Goal: Communication & Community: Participate in discussion

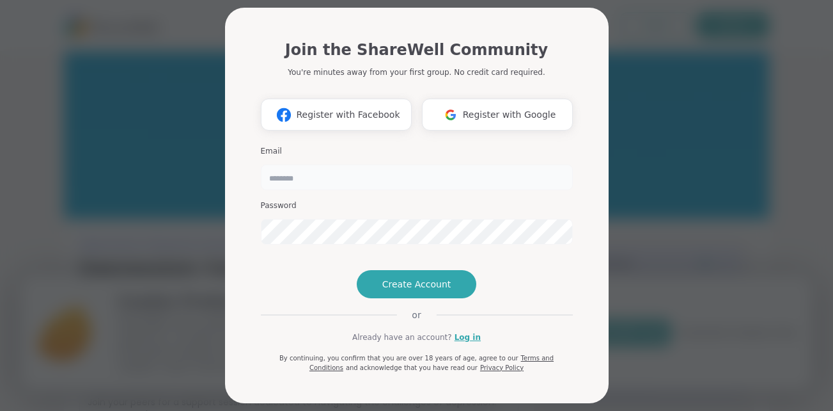
click at [320, 171] on input "email" at bounding box center [417, 177] width 312 height 26
type input "**********"
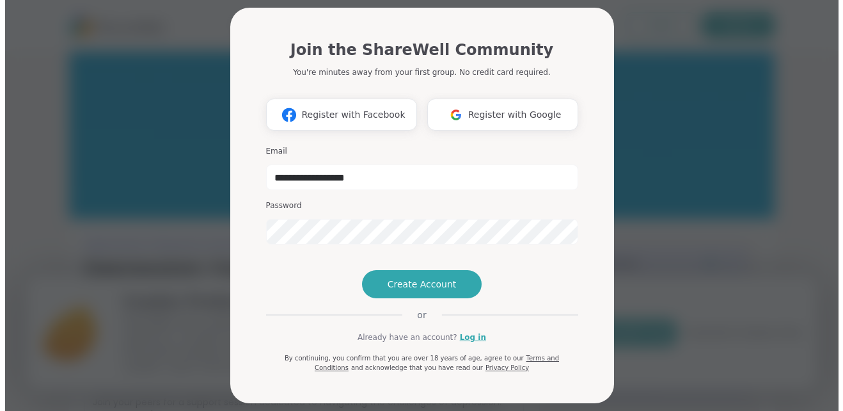
scroll to position [40, 0]
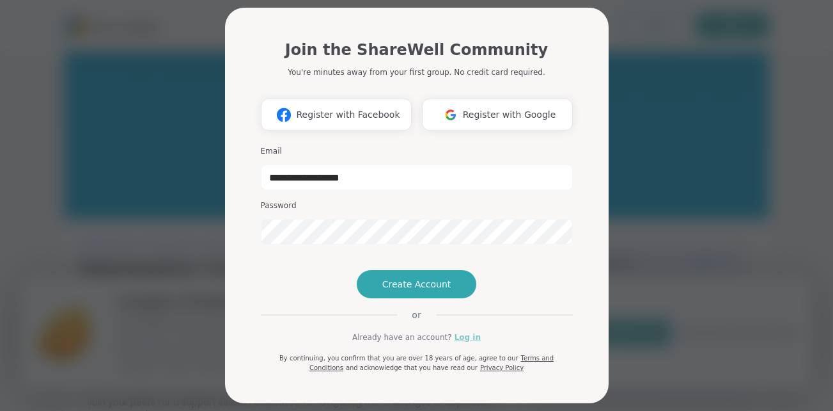
click at [457, 340] on link "Log in" at bounding box center [468, 337] width 26 height 12
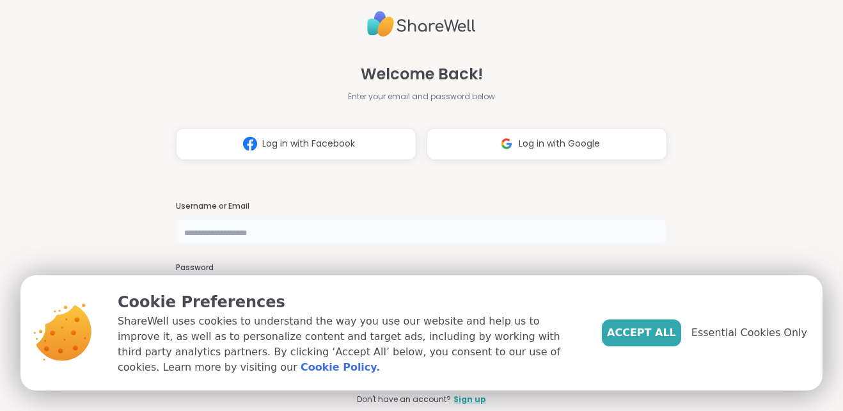
type input "**********"
click at [546, 146] on span "Log in with Google" at bounding box center [559, 143] width 81 height 13
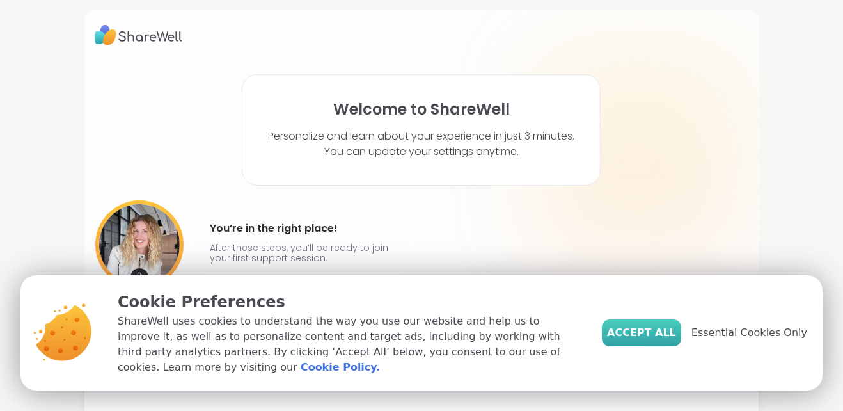
click at [647, 340] on span "Accept All" at bounding box center [641, 332] width 69 height 15
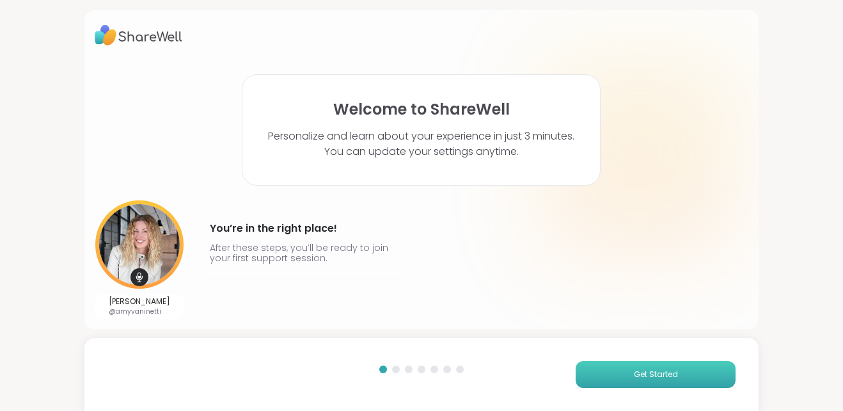
click at [634, 372] on span "Get Started" at bounding box center [656, 374] width 44 height 12
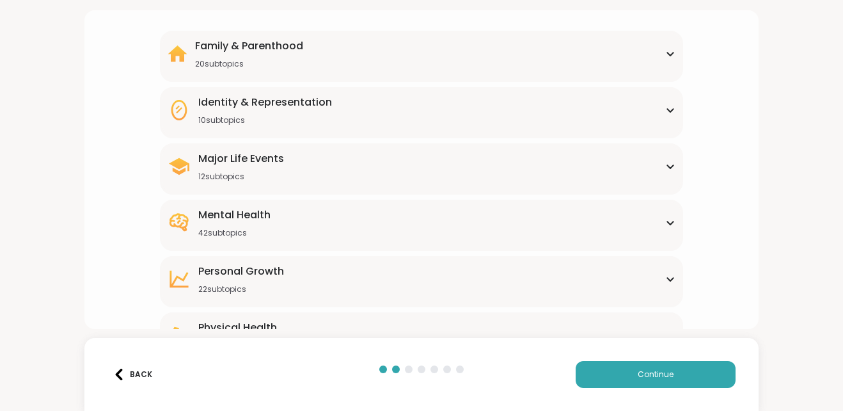
scroll to position [128, 0]
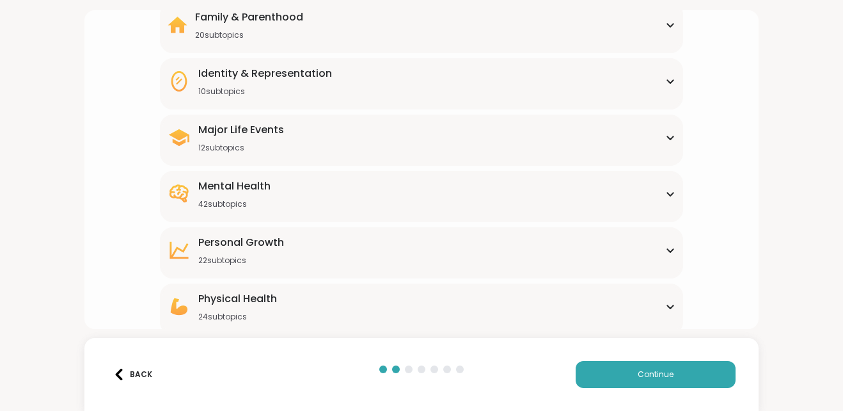
click at [665, 194] on icon at bounding box center [670, 194] width 10 height 6
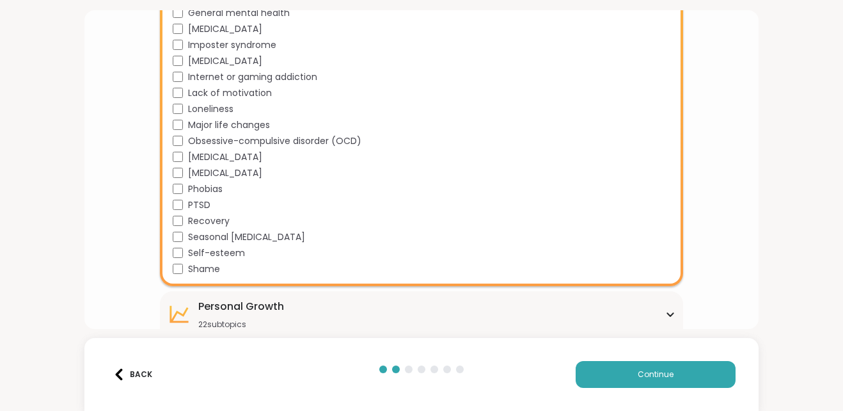
scroll to position [768, 0]
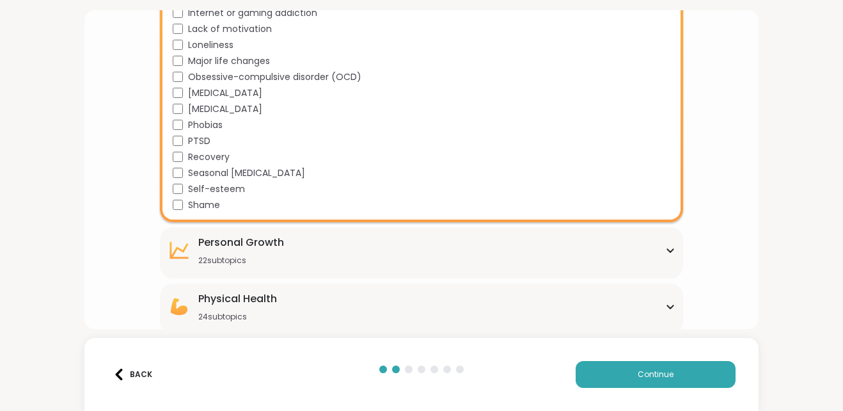
click at [665, 247] on icon at bounding box center [670, 250] width 10 height 6
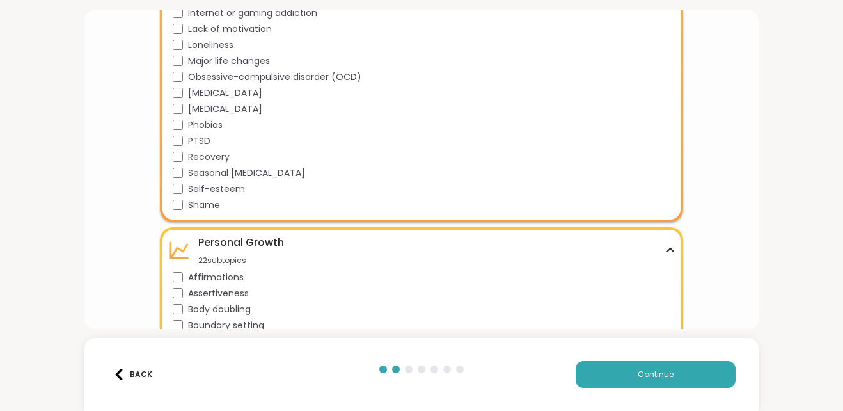
scroll to position [831, 0]
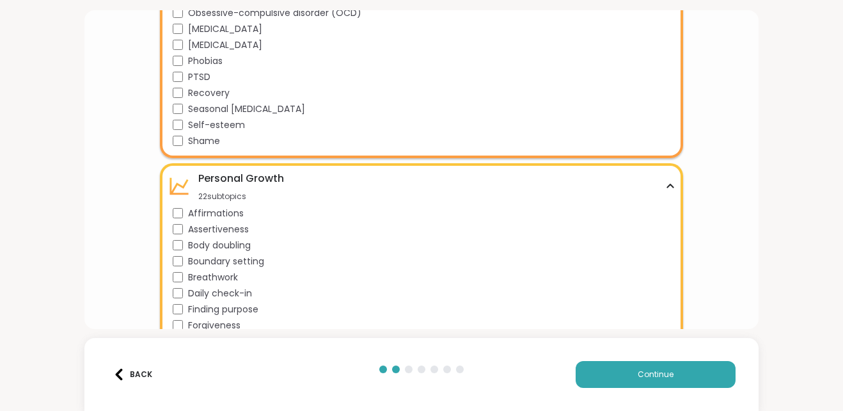
click at [665, 184] on icon at bounding box center [670, 186] width 10 height 6
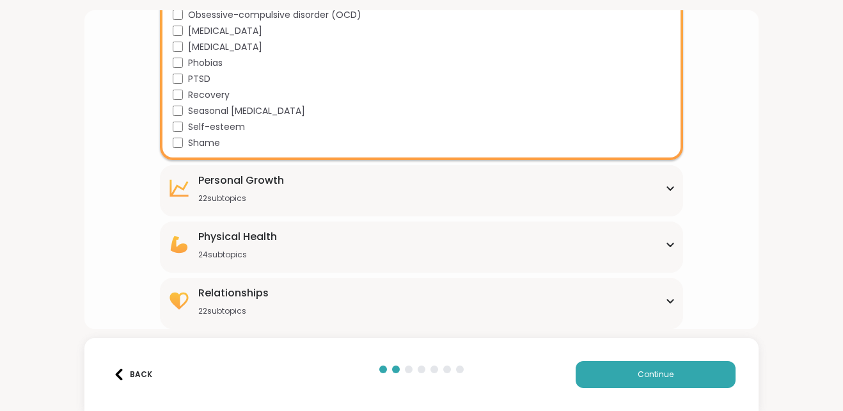
scroll to position [830, 0]
click at [619, 374] on button "Continue" at bounding box center [656, 374] width 160 height 27
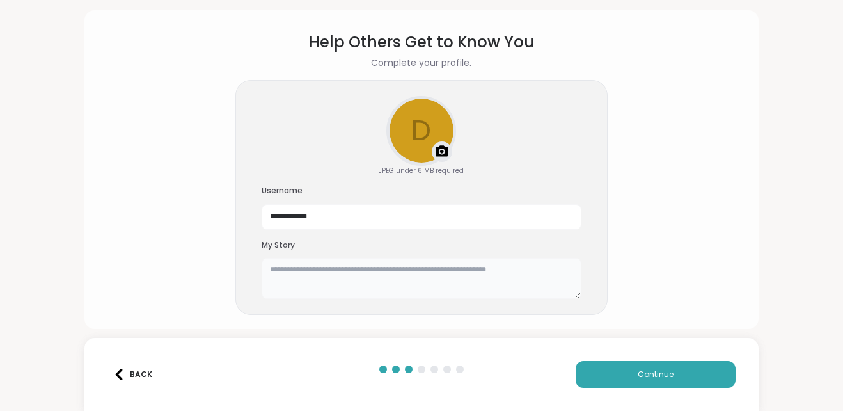
click at [306, 288] on textarea at bounding box center [422, 278] width 320 height 41
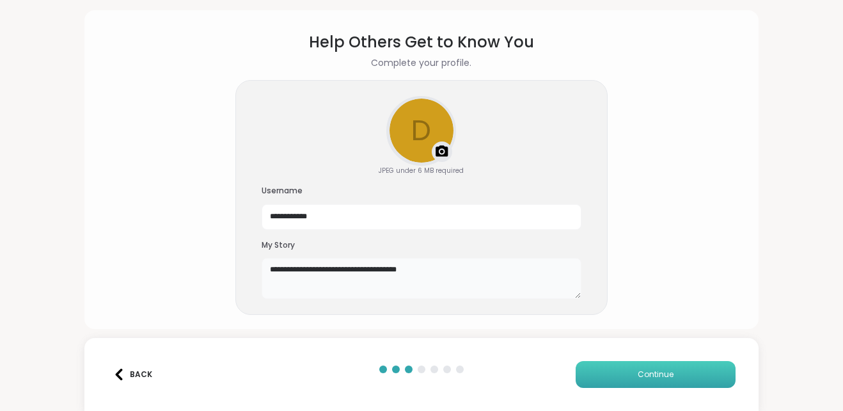
type textarea "**********"
click at [596, 375] on button "Continue" at bounding box center [656, 374] width 160 height 27
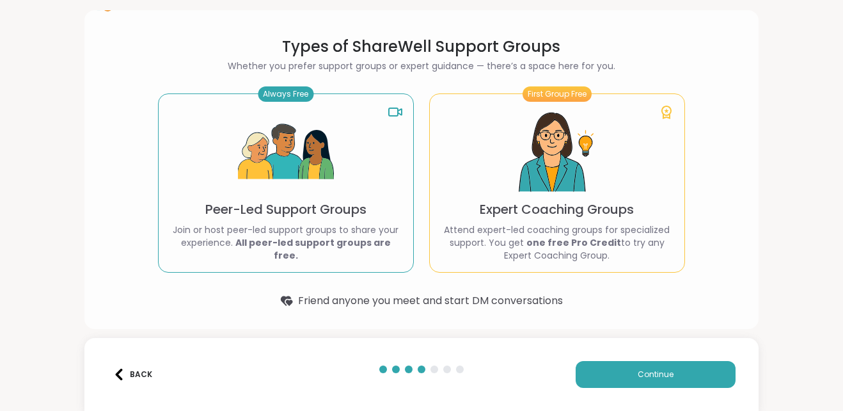
click at [333, 218] on p "Peer-Led Support Groups" at bounding box center [285, 209] width 161 height 18
click at [601, 370] on button "Continue" at bounding box center [656, 374] width 160 height 27
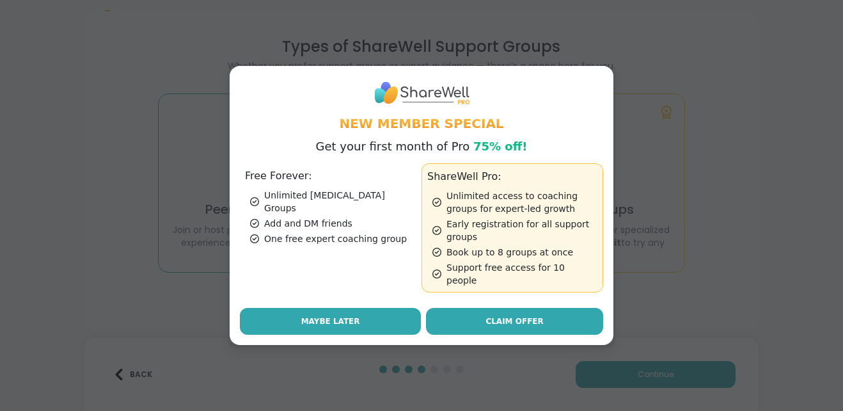
click at [358, 311] on button "Maybe Later" at bounding box center [330, 321] width 181 height 27
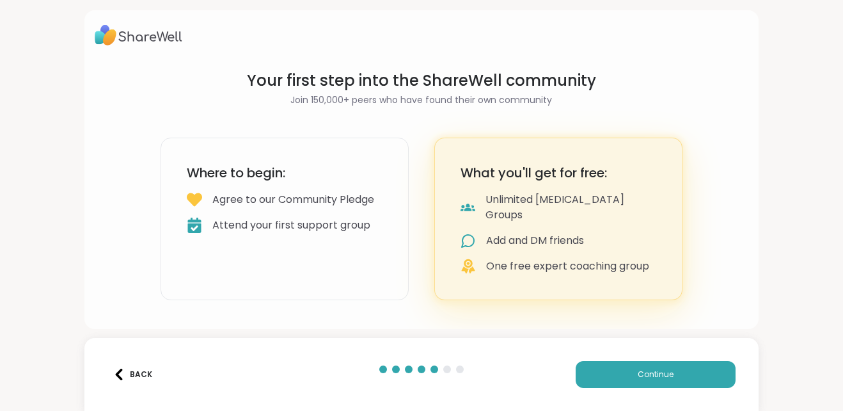
scroll to position [0, 0]
click at [331, 233] on div "Attend your first support group" at bounding box center [291, 224] width 158 height 15
click at [646, 372] on span "Continue" at bounding box center [656, 374] width 36 height 12
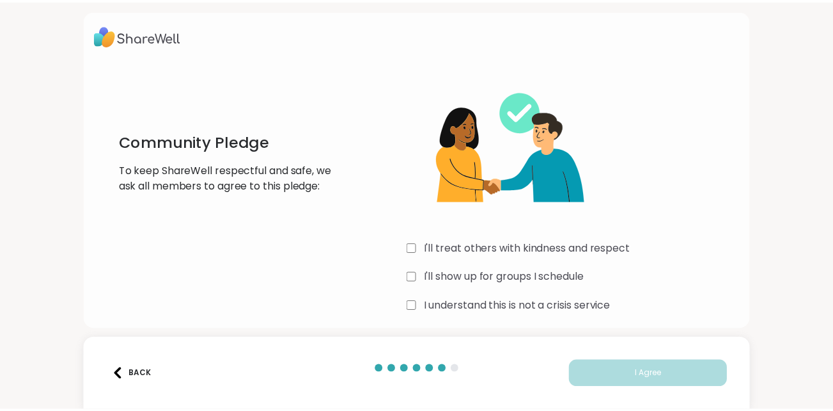
scroll to position [8, 0]
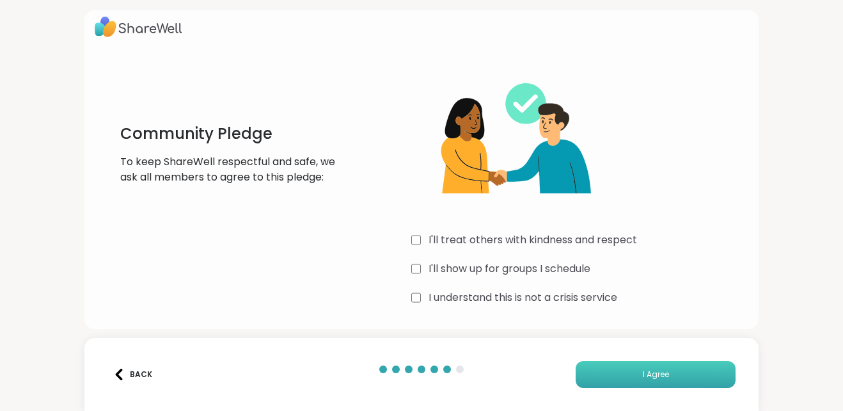
click at [630, 372] on button "I Agree" at bounding box center [656, 374] width 160 height 27
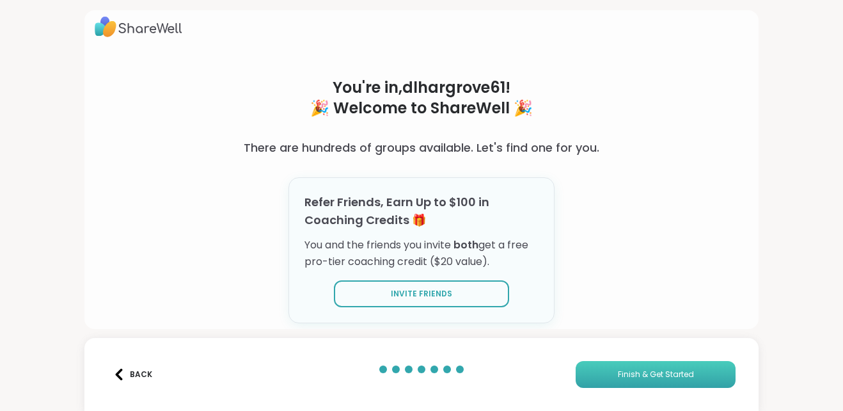
click at [632, 379] on span "Finish & Get Started" at bounding box center [656, 374] width 76 height 12
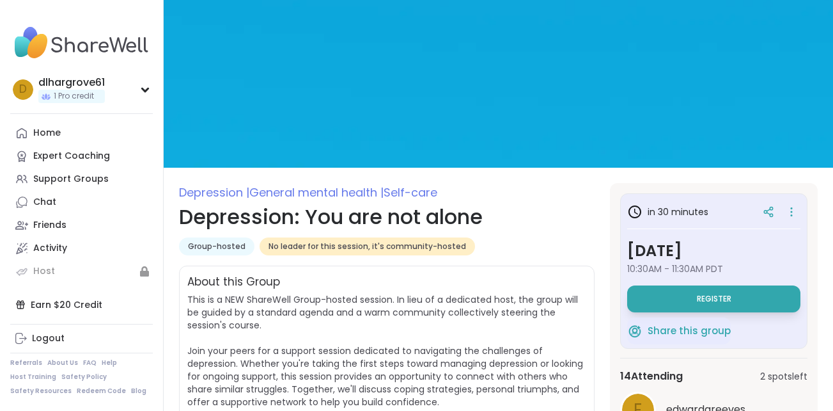
click at [649, 375] on div "in 30 minutes Wednesday, Oct 15 10:30AM - 11:30AM PDT Register Share this group…" at bounding box center [714, 369] width 208 height 373
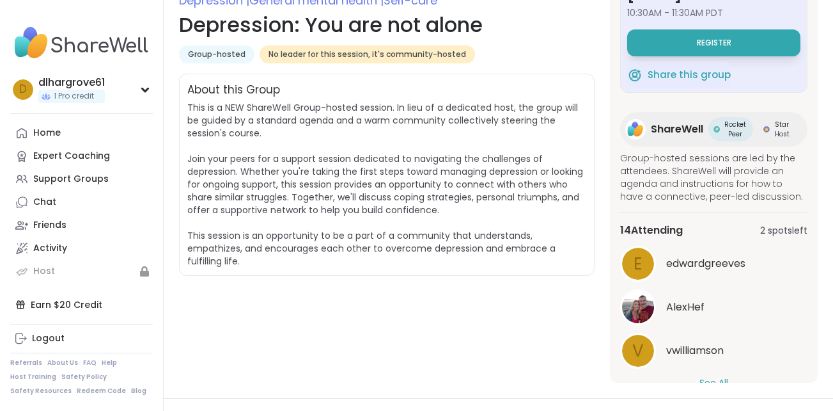
scroll to position [91, 0]
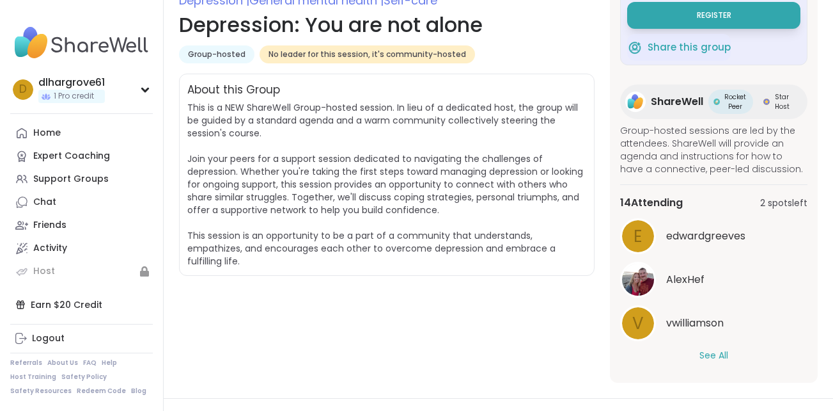
click at [702, 355] on button "See All" at bounding box center [714, 355] width 29 height 13
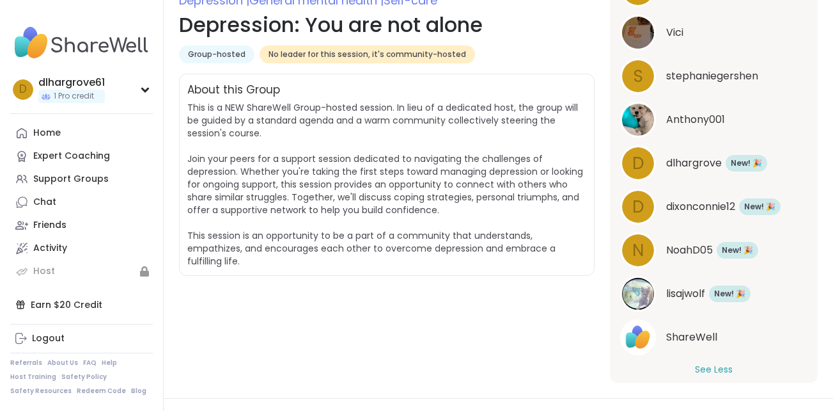
scroll to position [570, 0]
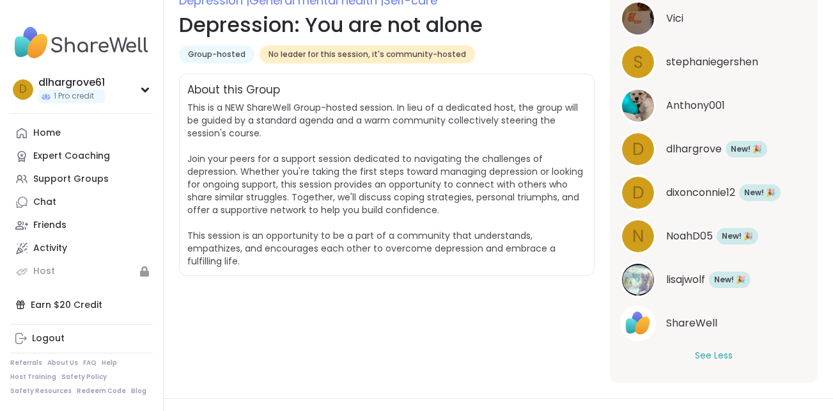
click at [695, 361] on button "See Less" at bounding box center [714, 355] width 38 height 13
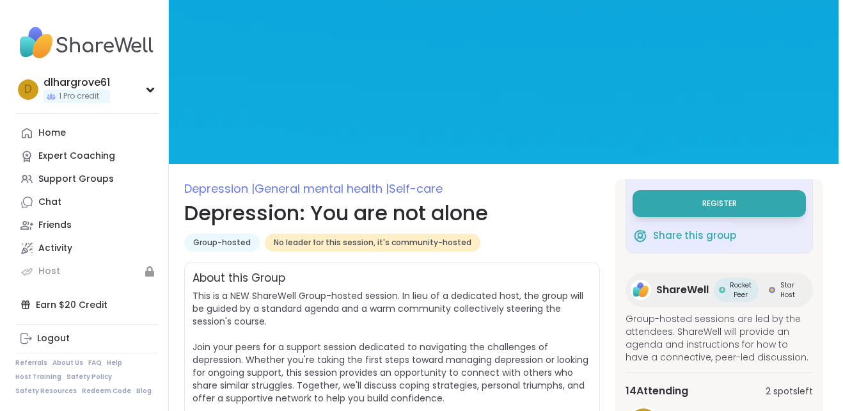
scroll to position [0, 0]
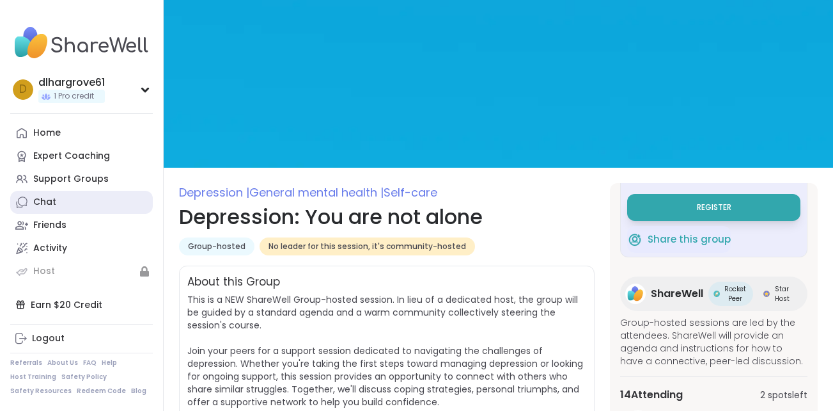
click at [47, 196] on div "Chat" at bounding box center [44, 202] width 23 height 13
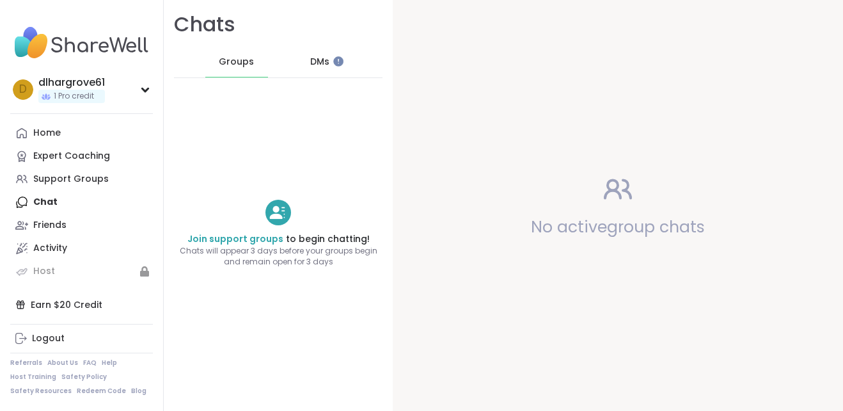
click at [269, 217] on icon at bounding box center [277, 212] width 17 height 13
click at [257, 241] on link "Join support groups" at bounding box center [235, 238] width 96 height 13
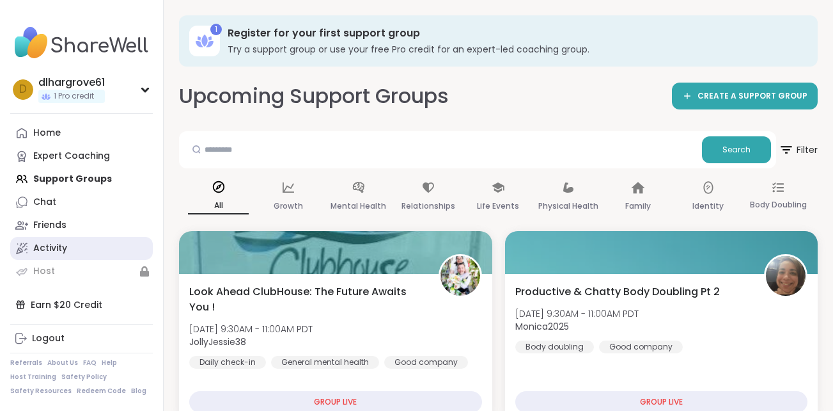
click at [55, 249] on div "Activity" at bounding box center [50, 248] width 34 height 13
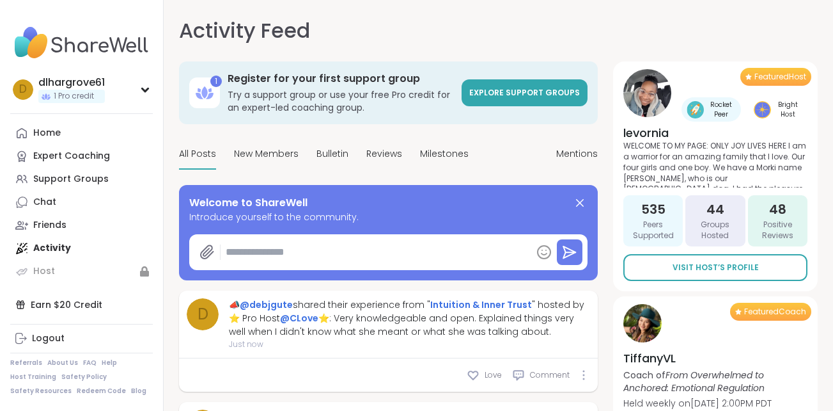
type textarea "*"
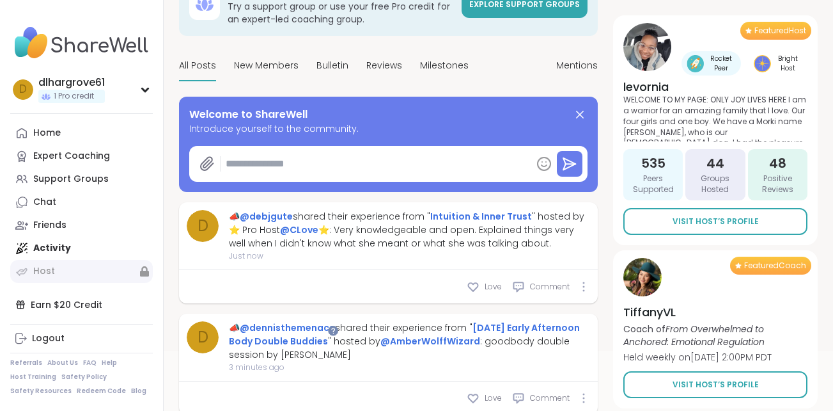
scroll to position [128, 0]
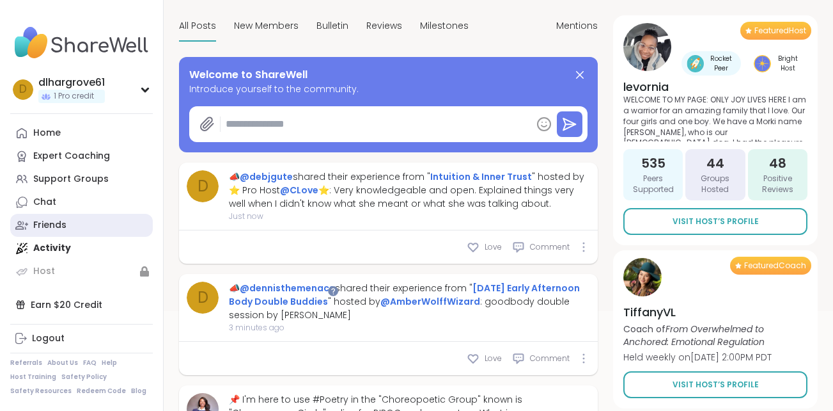
click at [57, 223] on div "Friends" at bounding box center [49, 225] width 33 height 13
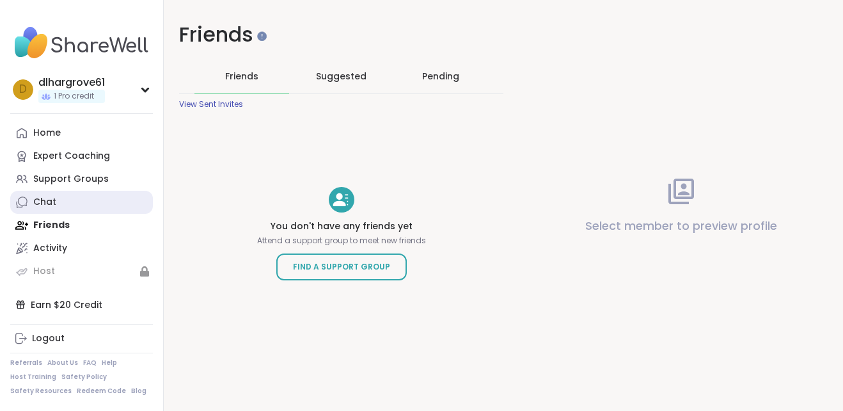
click at [52, 201] on div "Chat" at bounding box center [44, 202] width 23 height 13
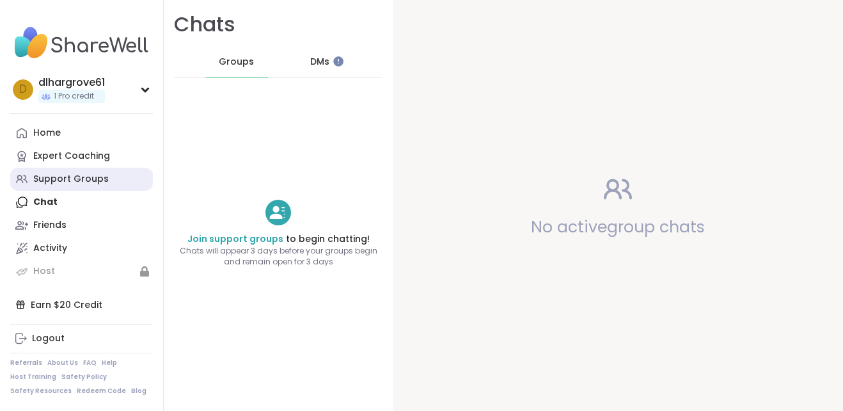
click at [85, 178] on div "Support Groups" at bounding box center [70, 179] width 75 height 13
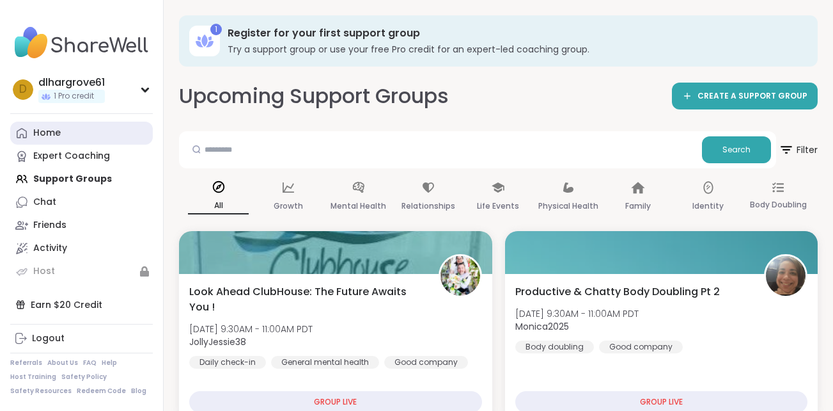
click at [64, 130] on link "Home" at bounding box center [81, 133] width 143 height 23
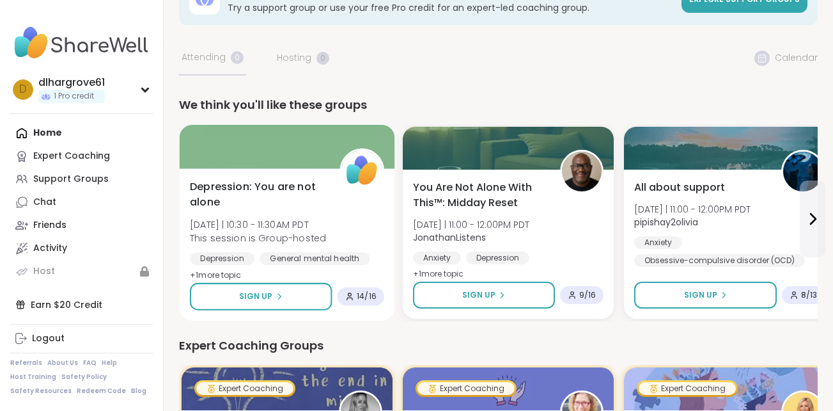
scroll to position [64, 0]
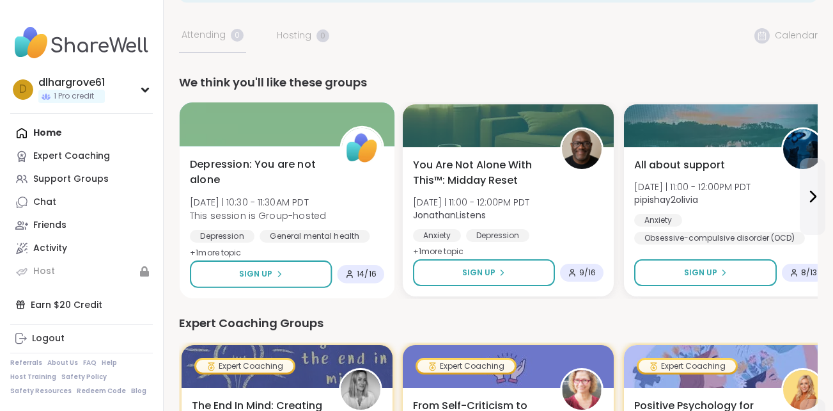
click at [346, 169] on div at bounding box center [362, 148] width 44 height 44
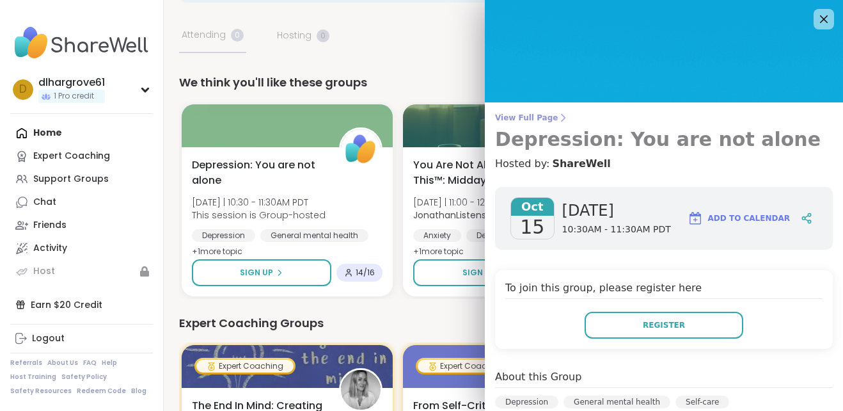
click at [558, 115] on icon at bounding box center [563, 118] width 10 height 10
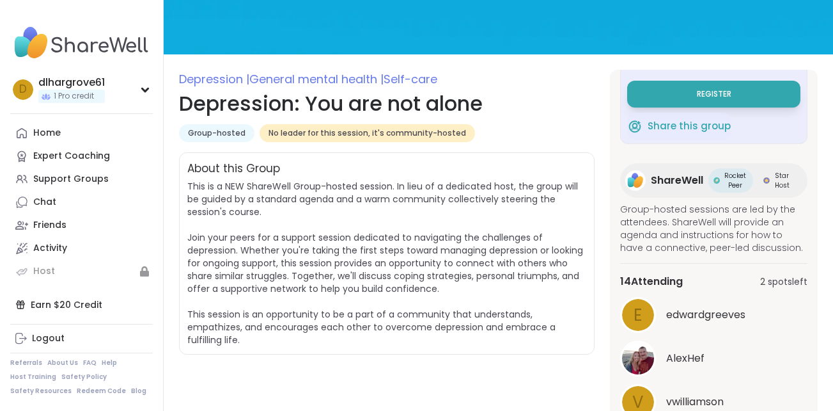
scroll to position [128, 0]
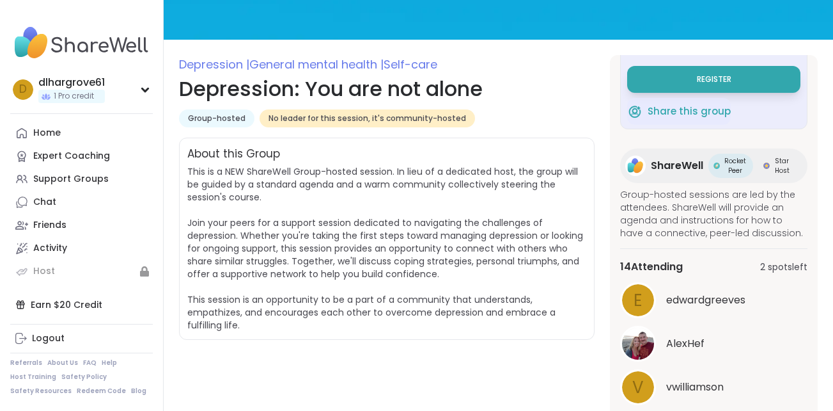
click at [702, 301] on span "edwardgreeves" at bounding box center [705, 299] width 79 height 15
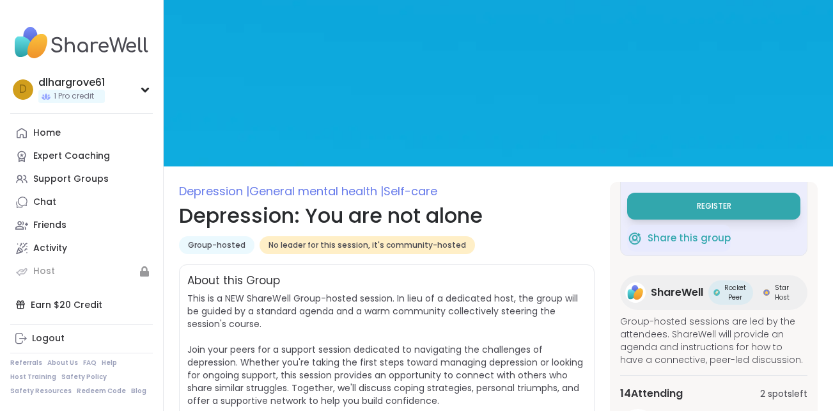
scroll to position [0, 0]
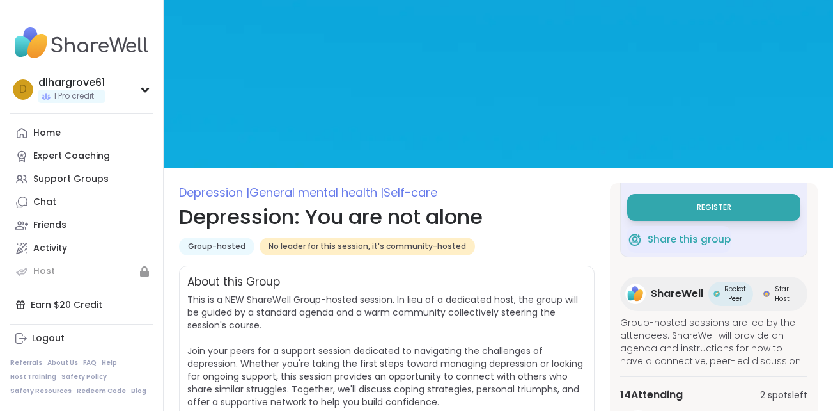
click at [214, 246] on span "Group-hosted" at bounding box center [217, 246] width 58 height 10
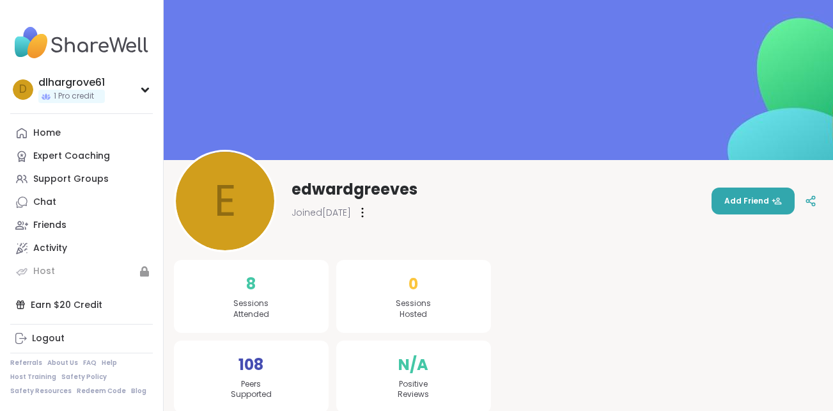
scroll to position [15, 0]
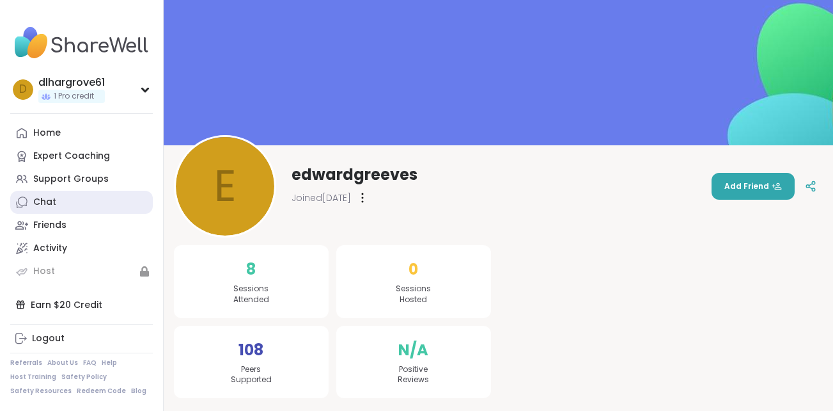
click at [68, 202] on link "Chat" at bounding box center [81, 202] width 143 height 23
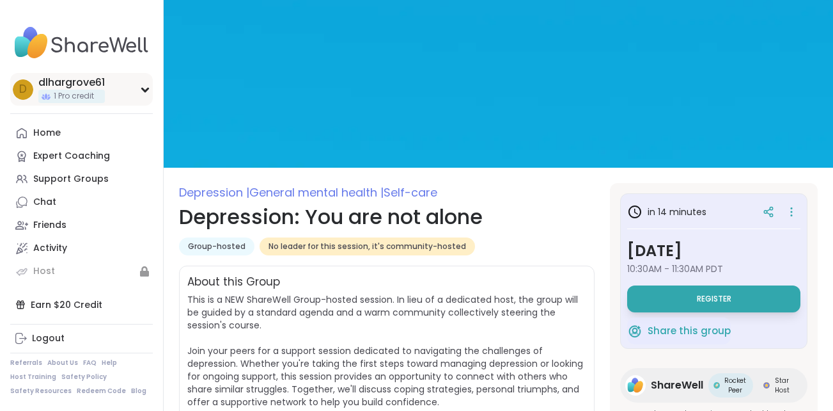
click at [144, 89] on icon at bounding box center [145, 89] width 6 height 3
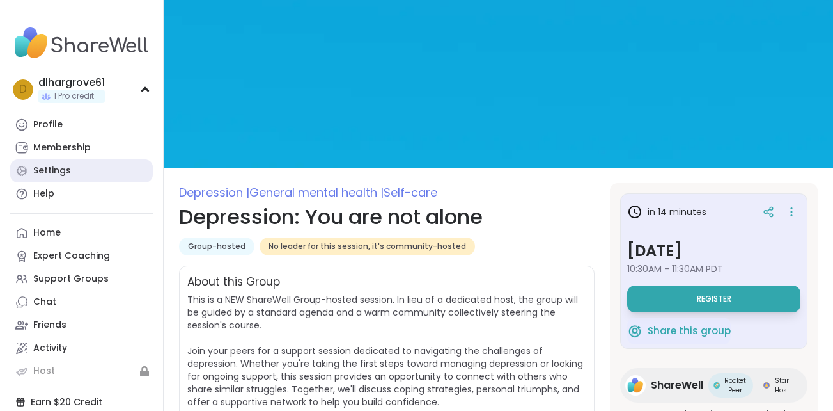
click at [88, 169] on link "Settings" at bounding box center [81, 170] width 143 height 23
select select "**"
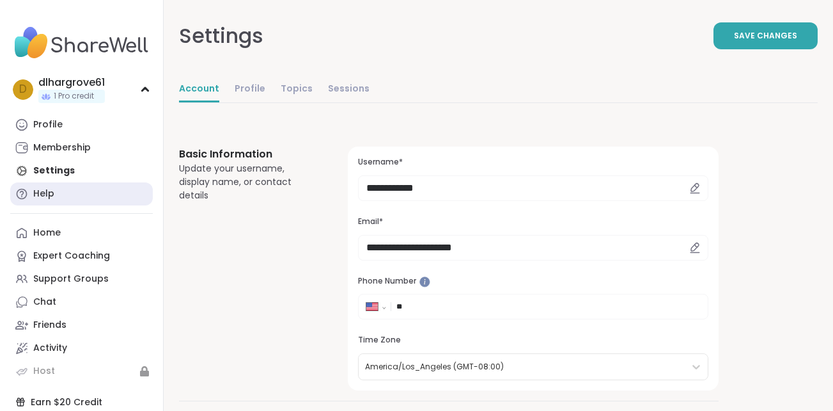
click at [58, 197] on link "Help" at bounding box center [81, 193] width 143 height 23
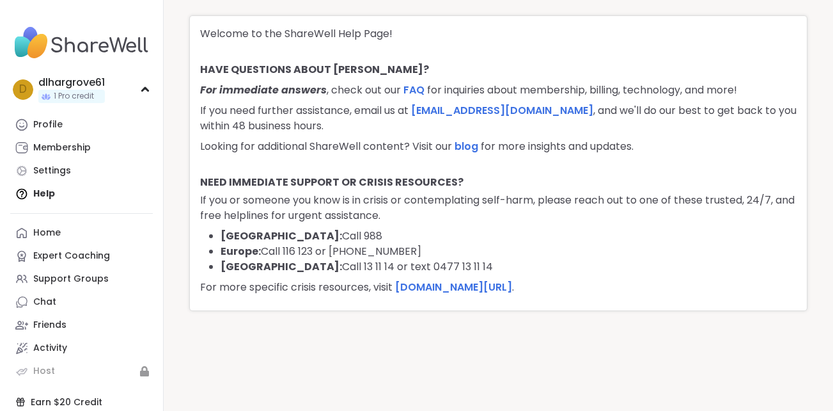
scroll to position [13, 0]
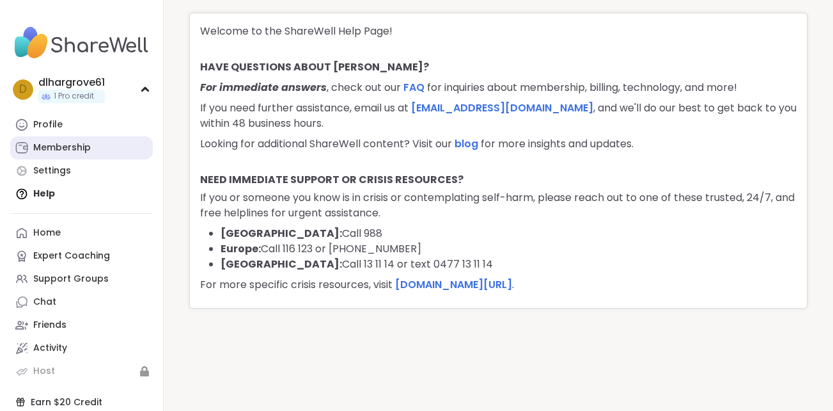
click at [84, 142] on div "Membership" at bounding box center [62, 147] width 58 height 13
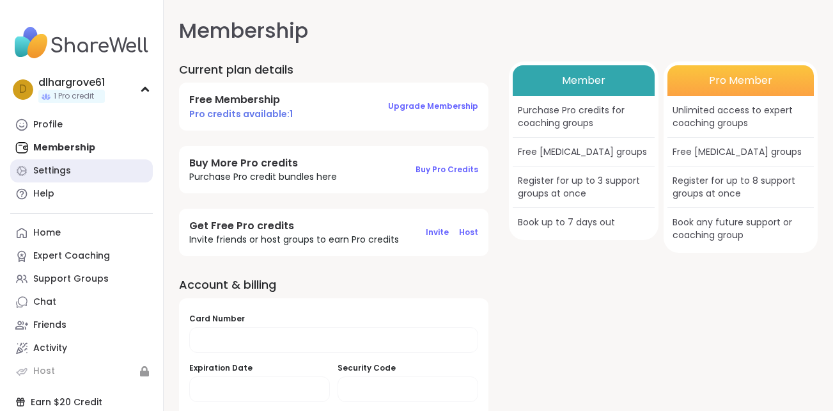
click at [68, 169] on div "Settings" at bounding box center [52, 170] width 38 height 13
select select "**"
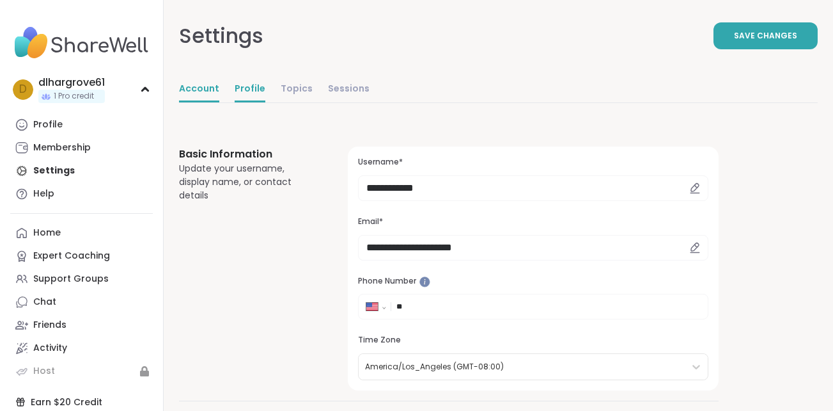
click at [241, 89] on link "Profile" at bounding box center [250, 90] width 31 height 26
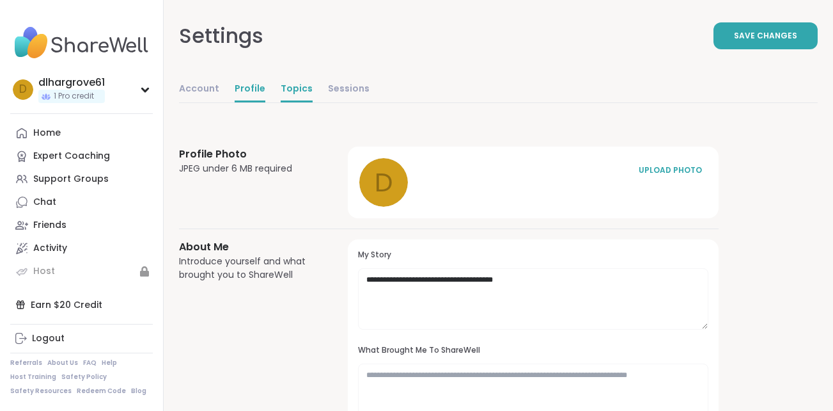
click at [297, 91] on link "Topics" at bounding box center [297, 90] width 32 height 26
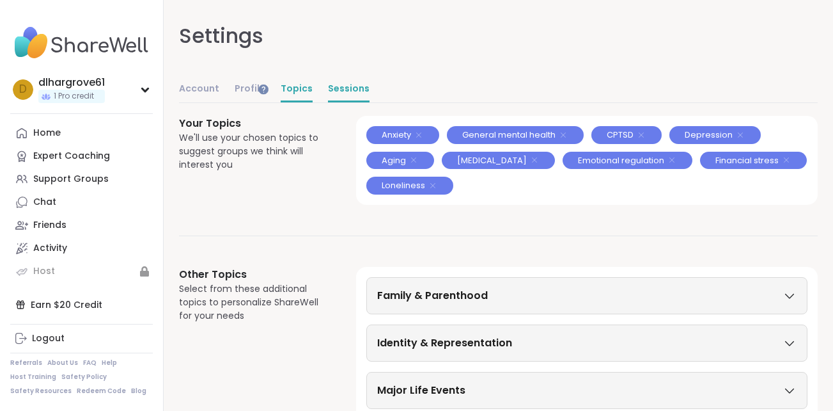
click at [328, 86] on link "Sessions" at bounding box center [349, 90] width 42 height 26
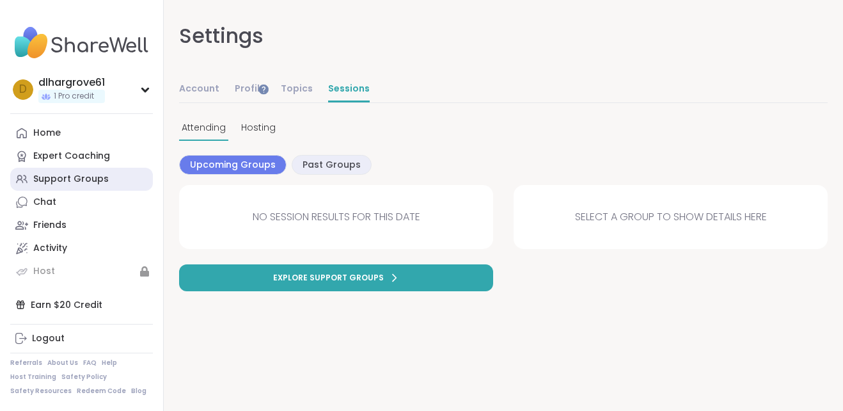
click at [79, 175] on div "Support Groups" at bounding box center [70, 179] width 75 height 13
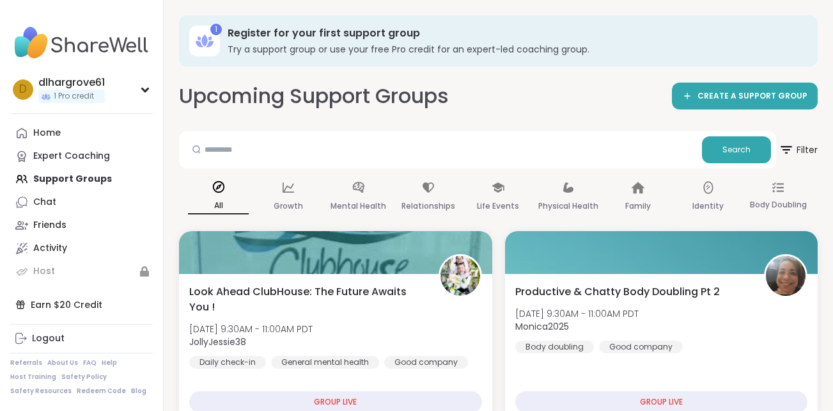
click at [108, 44] on img at bounding box center [81, 42] width 143 height 45
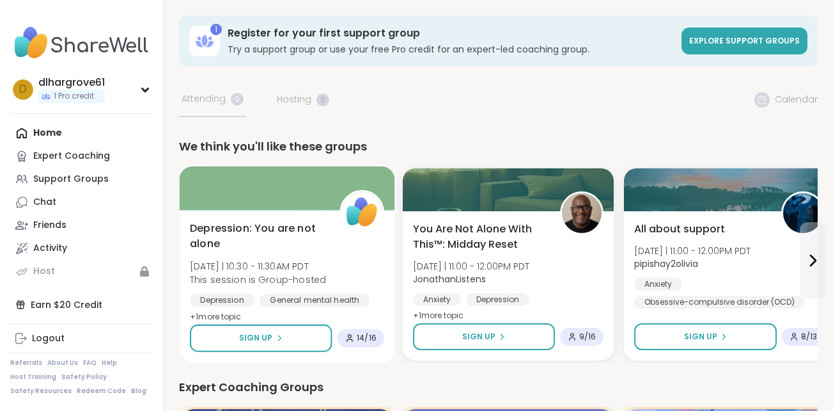
click at [260, 246] on span "Depression: You are not alone" at bounding box center [258, 236] width 136 height 31
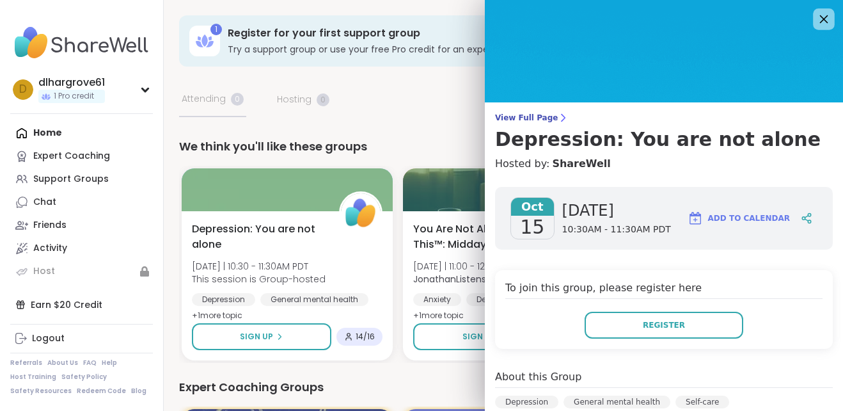
click at [820, 21] on icon at bounding box center [824, 19] width 8 height 8
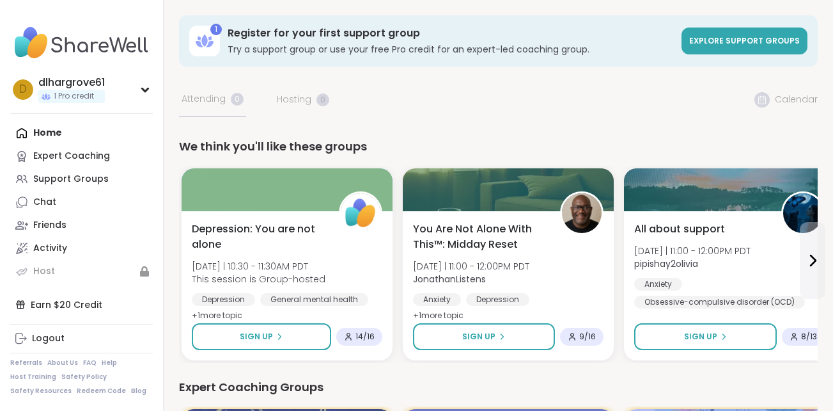
click at [84, 135] on div "Home Expert Coaching Support Groups Chat Friends Activity Host" at bounding box center [81, 202] width 143 height 161
click at [52, 134] on div "Home Expert Coaching Support Groups Chat Friends Activity Host" at bounding box center [81, 202] width 143 height 161
click at [36, 130] on div "Home Expert Coaching Support Groups Chat Friends Activity Host" at bounding box center [81, 202] width 143 height 161
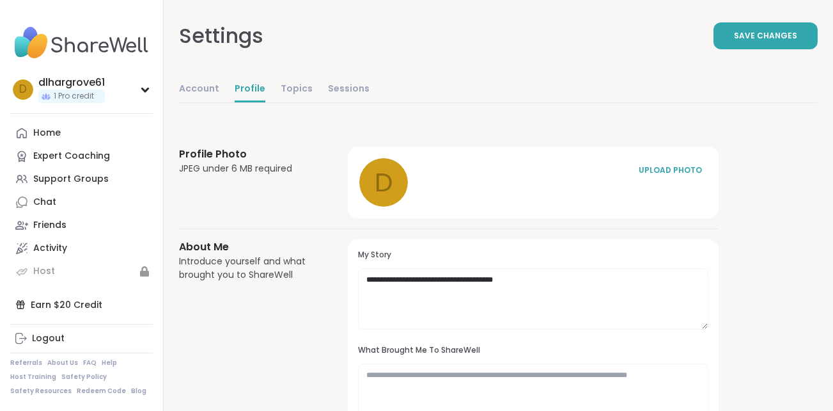
select select "**"
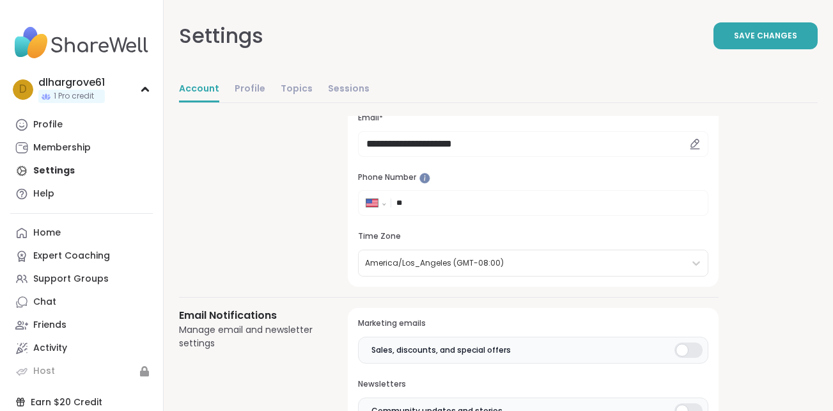
scroll to position [64, 0]
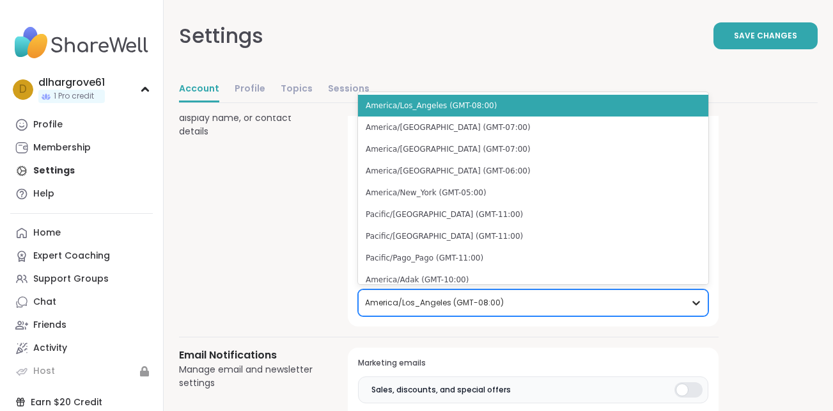
click at [695, 300] on icon at bounding box center [696, 302] width 13 height 13
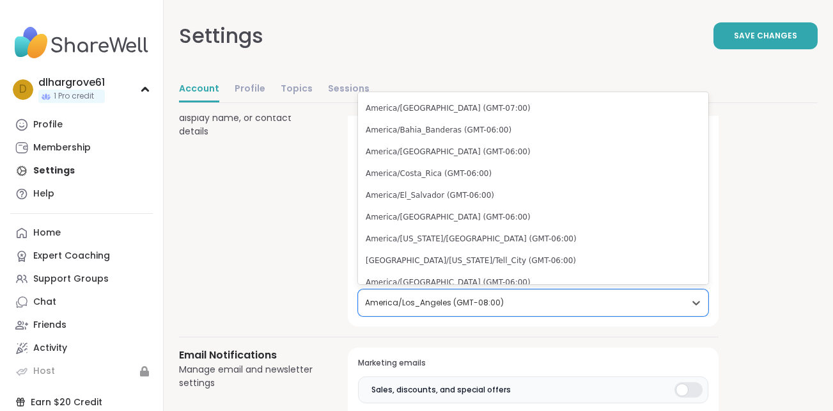
scroll to position [781, 0]
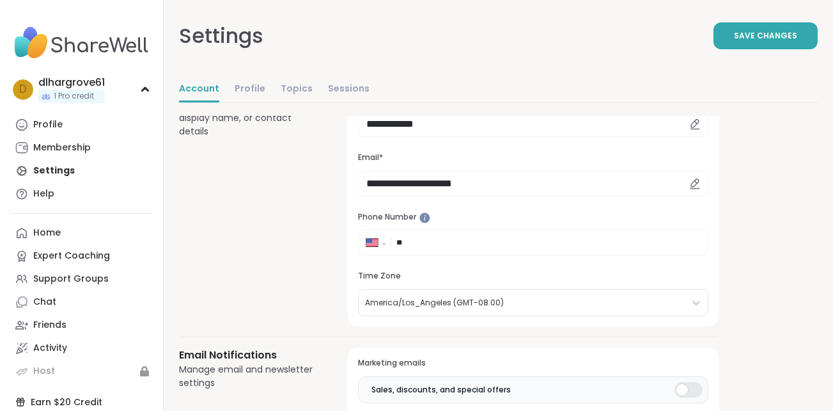
click at [266, 251] on div "Basic Information Update your username, display name, or contact details" at bounding box center [248, 205] width 138 height 244
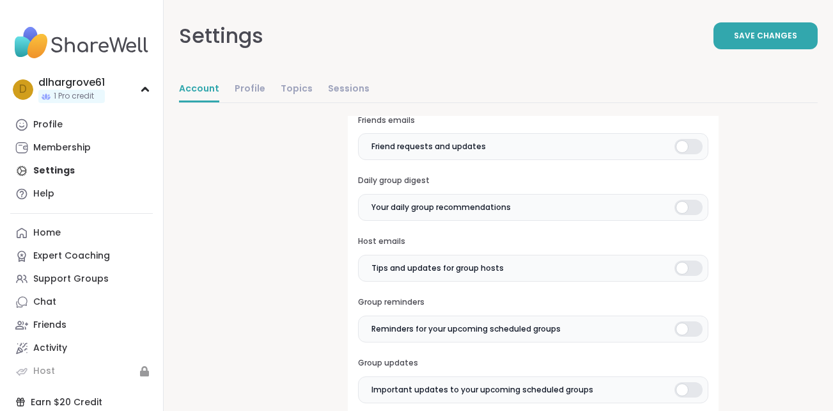
scroll to position [512, 0]
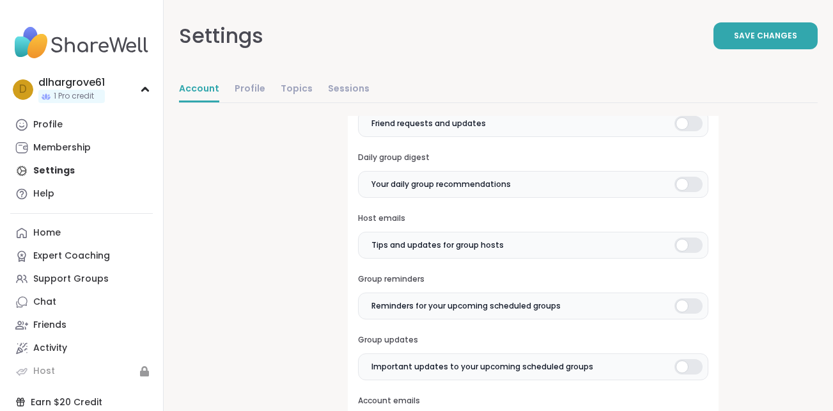
click at [675, 302] on div at bounding box center [689, 305] width 28 height 15
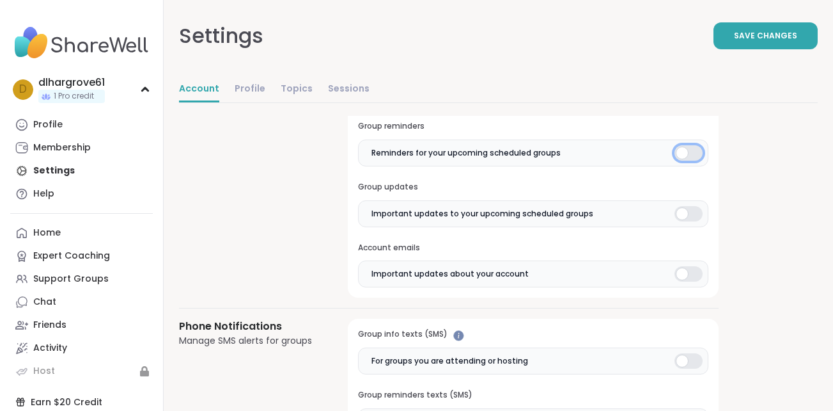
scroll to position [704, 0]
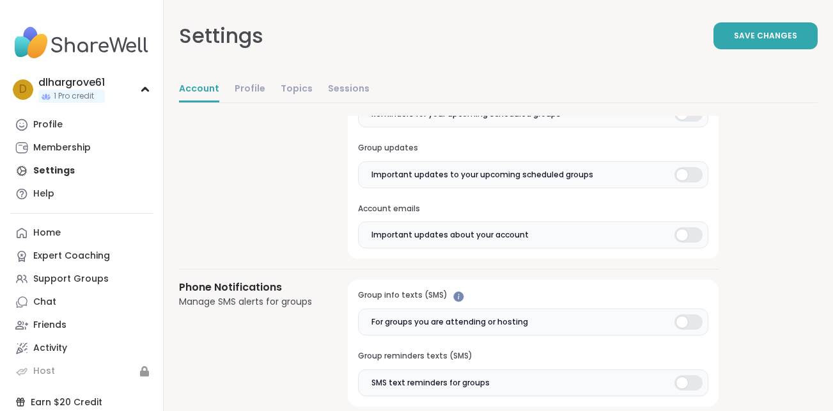
click at [523, 325] on span "For groups you are attending or hosting" at bounding box center [450, 322] width 157 height 12
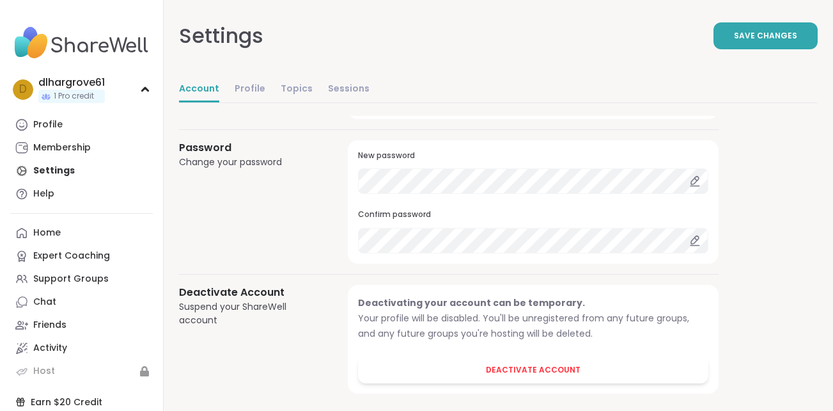
scroll to position [1152, 0]
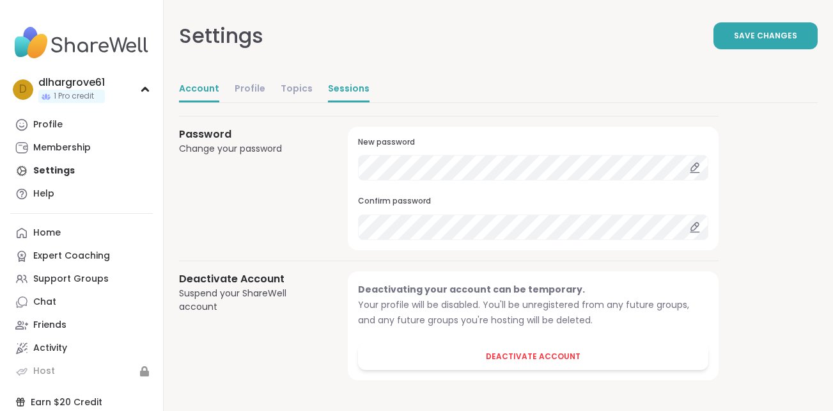
click at [336, 83] on link "Sessions" at bounding box center [349, 90] width 42 height 26
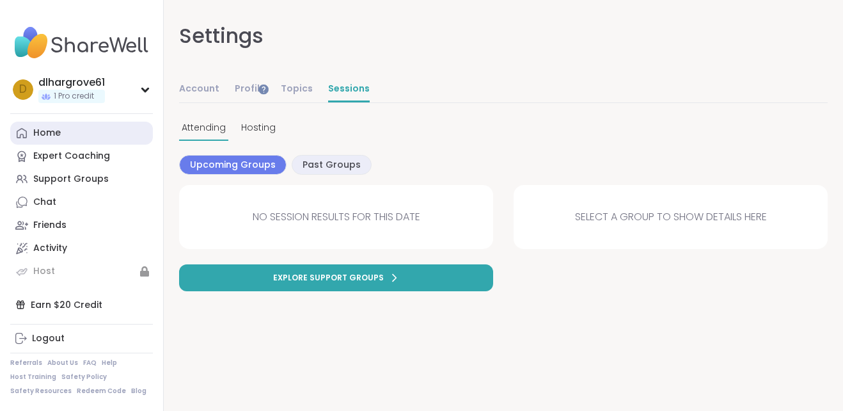
click at [95, 141] on link "Home" at bounding box center [81, 133] width 143 height 23
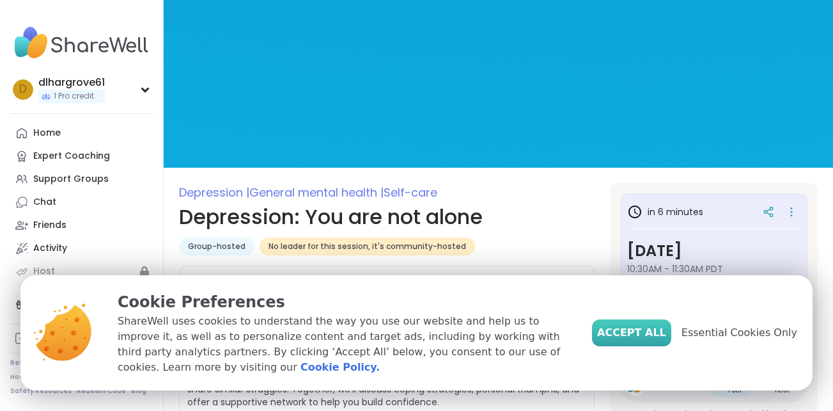
click at [645, 332] on button "Accept All" at bounding box center [631, 332] width 79 height 27
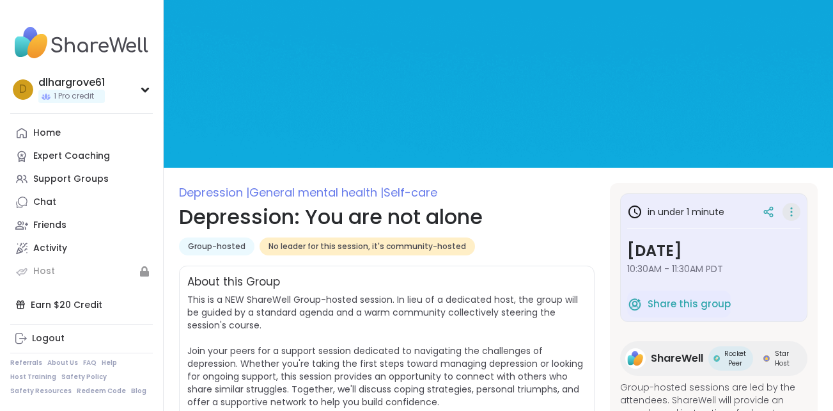
click at [791, 211] on icon at bounding box center [791, 211] width 1 height 1
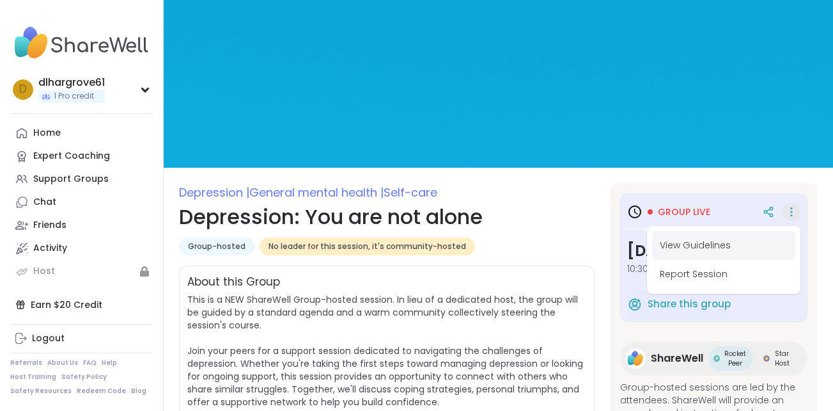
click at [686, 244] on button "View Guidelines" at bounding box center [723, 245] width 143 height 29
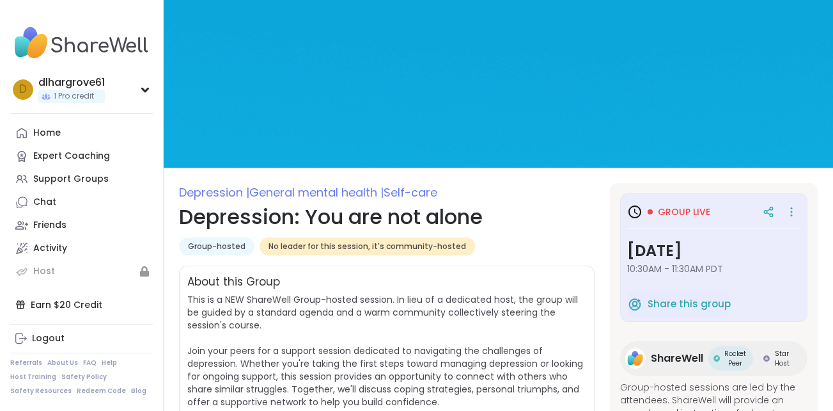
click at [650, 211] on div at bounding box center [650, 211] width 5 height 5
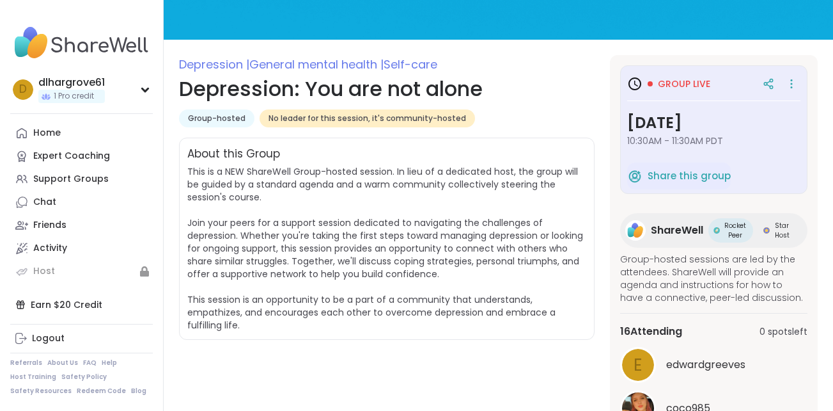
click at [668, 82] on span "Group live" at bounding box center [684, 83] width 52 height 13
click at [668, 83] on span "Group live" at bounding box center [684, 83] width 52 height 13
drag, startPoint x: 668, startPoint y: 83, endPoint x: 582, endPoint y: 92, distance: 86.2
click at [582, 92] on h1 "Depression: You are not alone" at bounding box center [387, 89] width 416 height 31
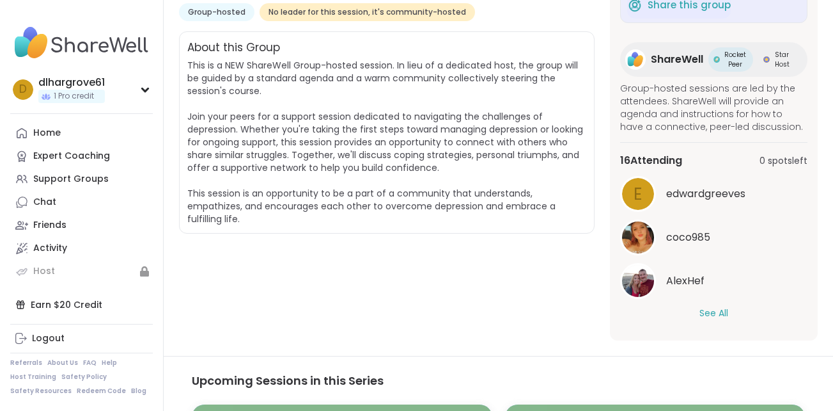
scroll to position [256, 0]
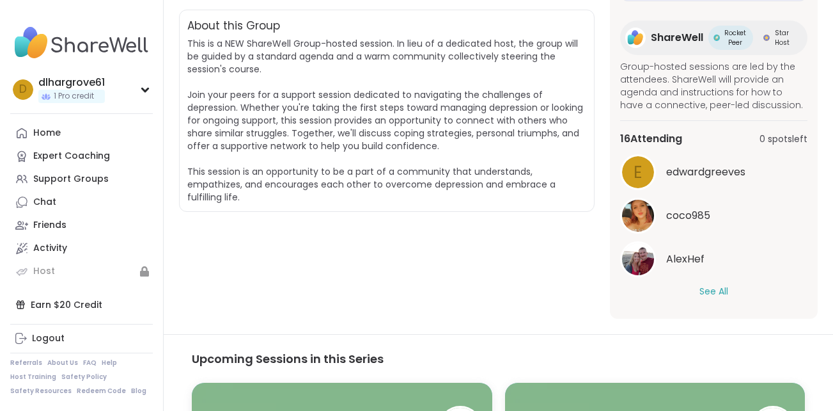
click at [714, 290] on button "See All" at bounding box center [714, 291] width 29 height 13
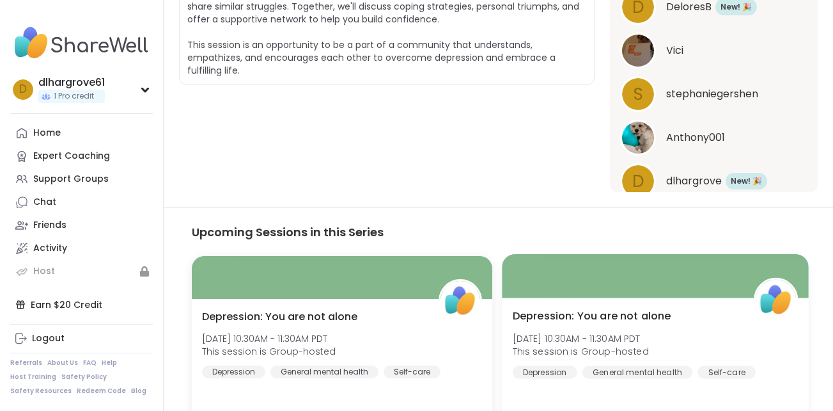
scroll to position [384, 0]
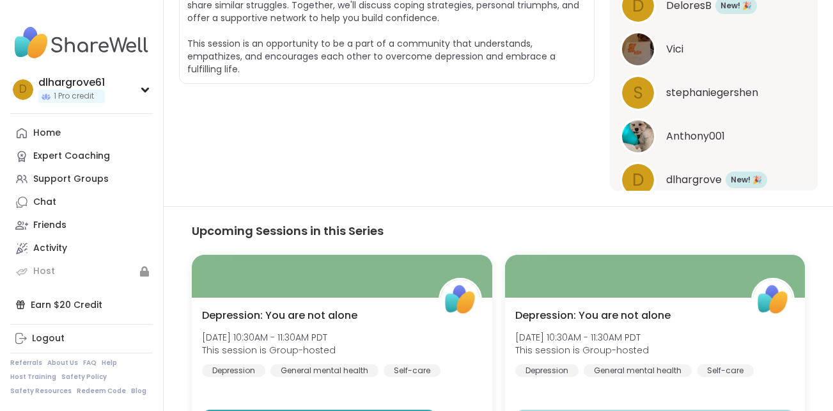
click at [635, 175] on span "d" at bounding box center [639, 180] width 12 height 25
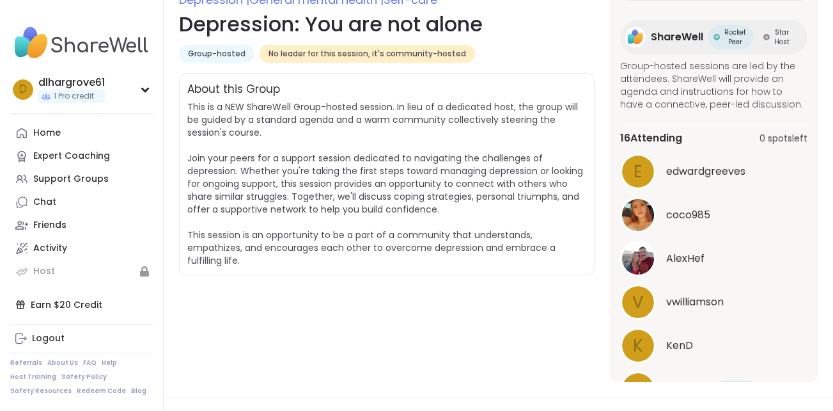
scroll to position [192, 0]
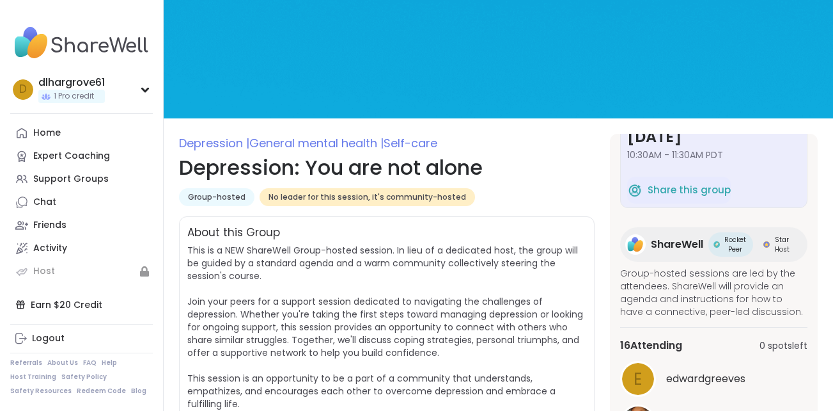
scroll to position [128, 0]
